Goal: Task Accomplishment & Management: Manage account settings

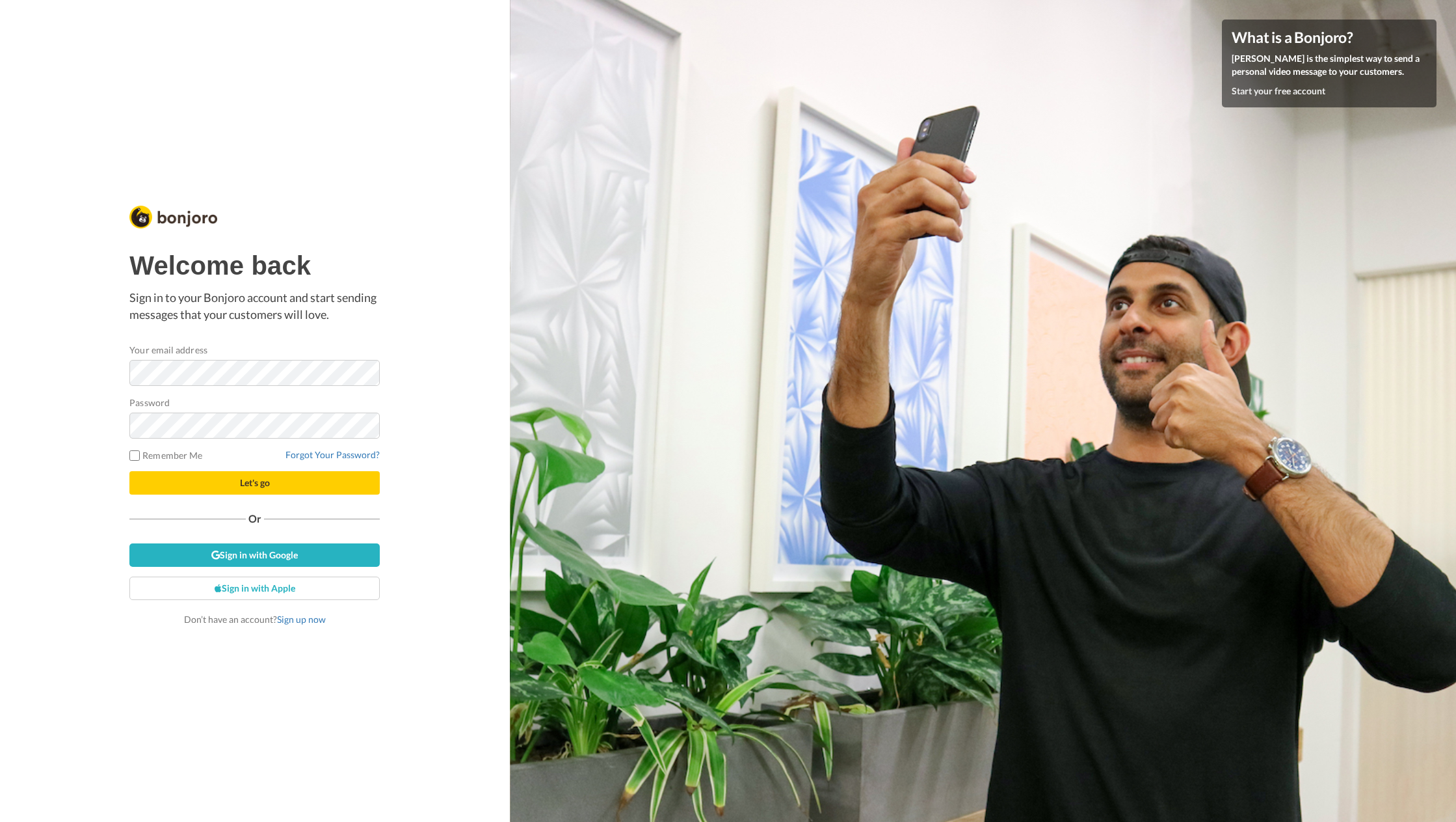
click at [0, 821] on nordpass-portal at bounding box center [0, 822] width 0 height 0
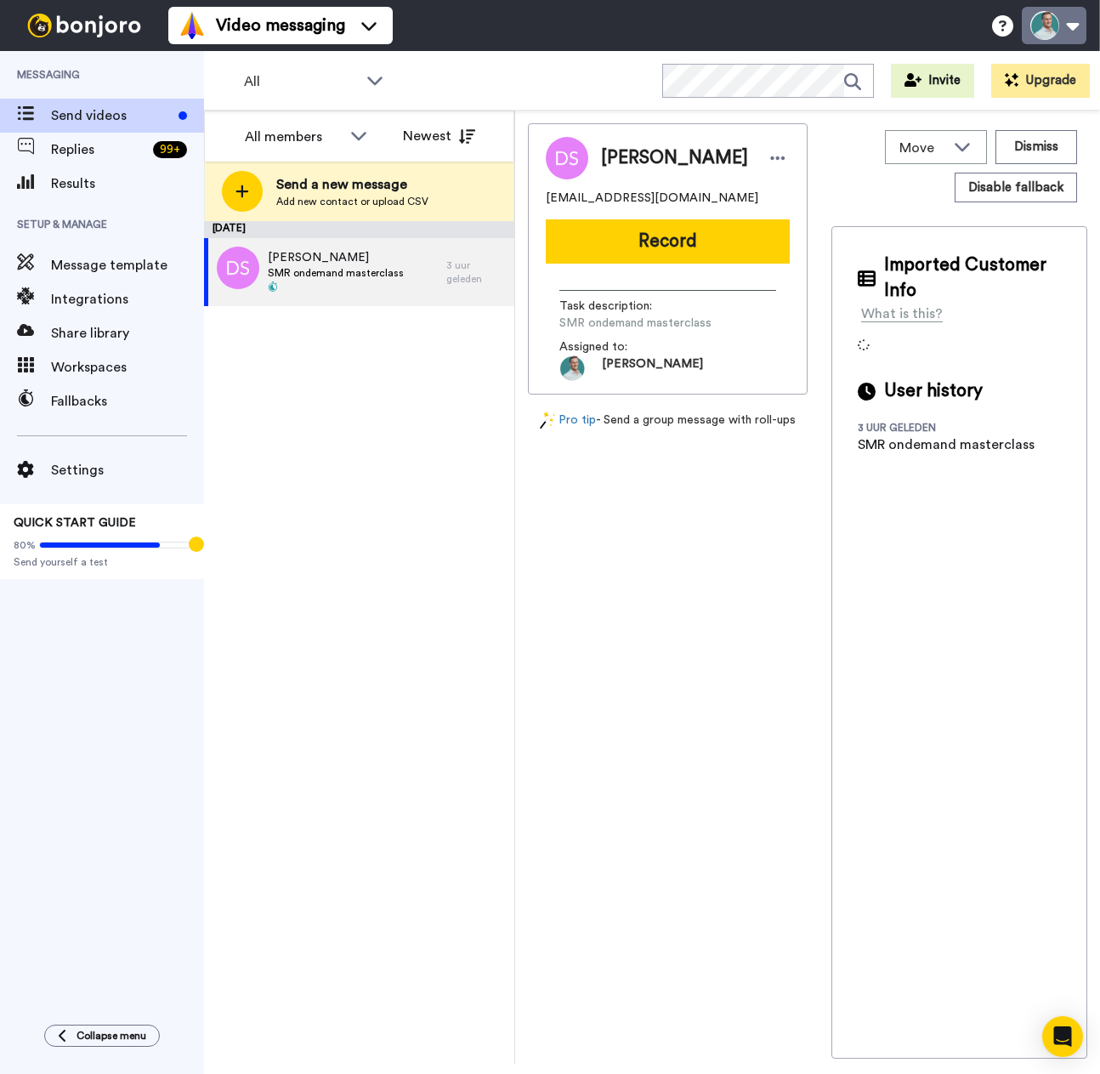
click at [1048, 32] on button at bounding box center [1054, 25] width 65 height 37
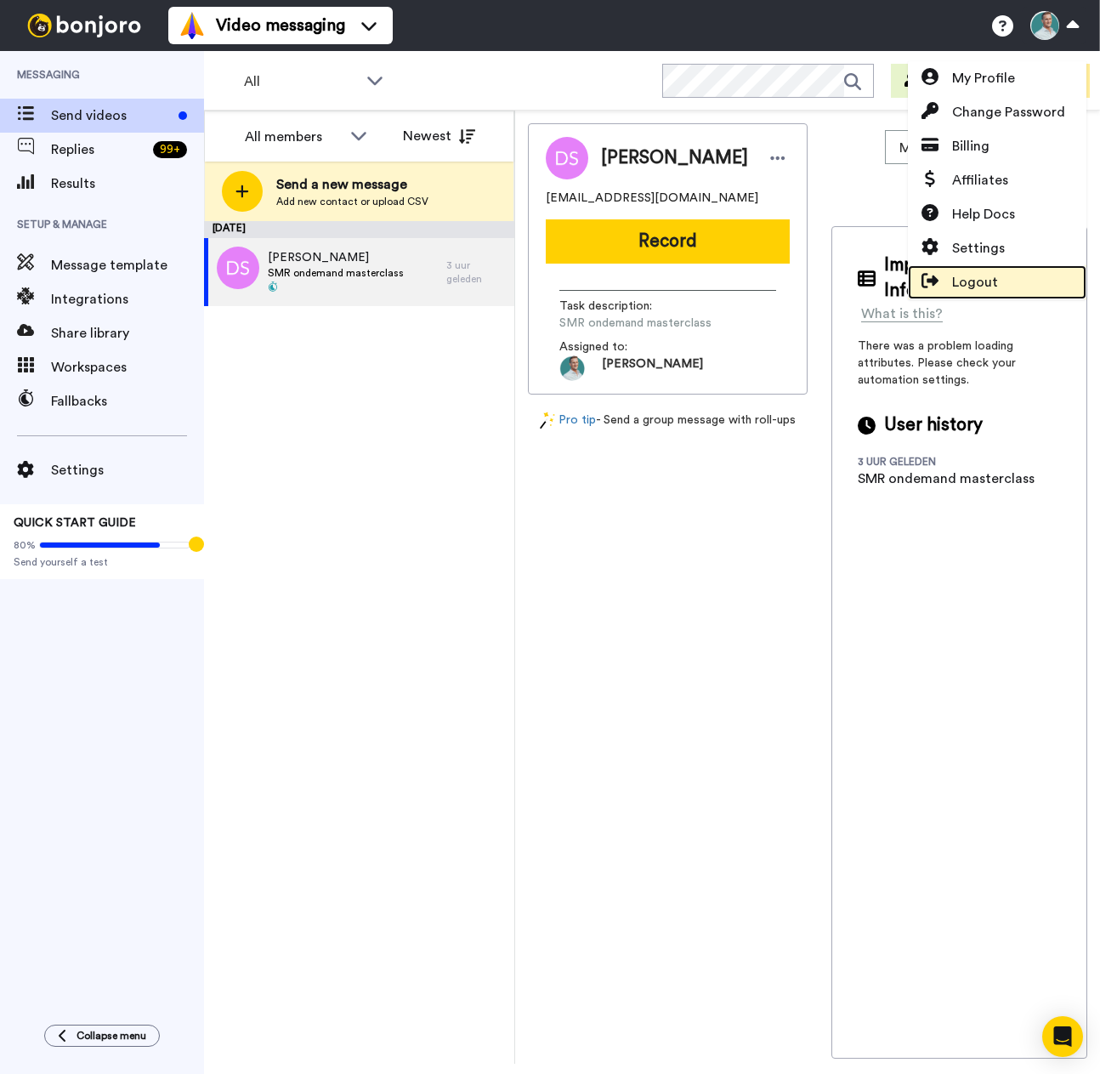
click at [978, 281] on span "Logout" at bounding box center [975, 282] width 46 height 20
